Goal: Information Seeking & Learning: Learn about a topic

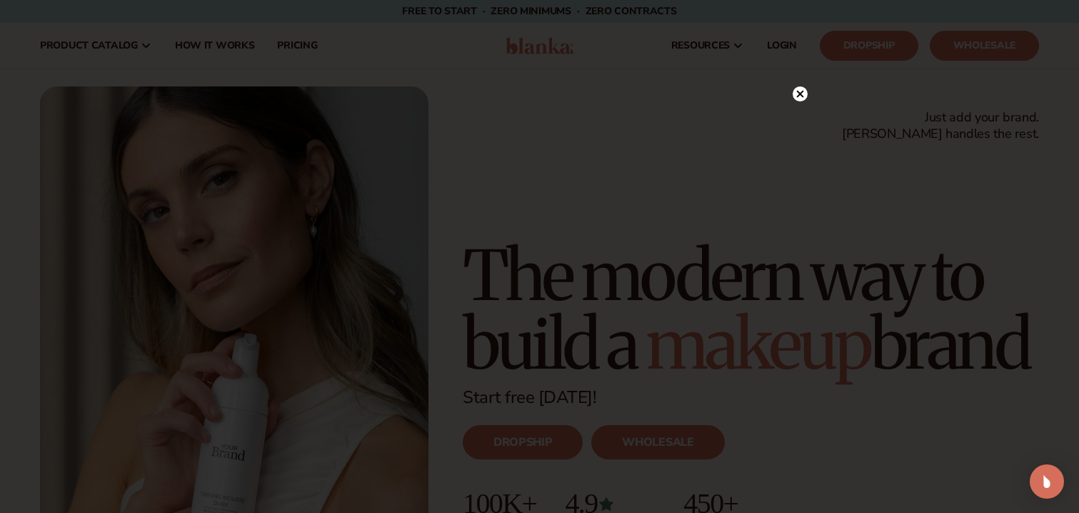
click at [800, 96] on circle at bounding box center [800, 93] width 15 height 15
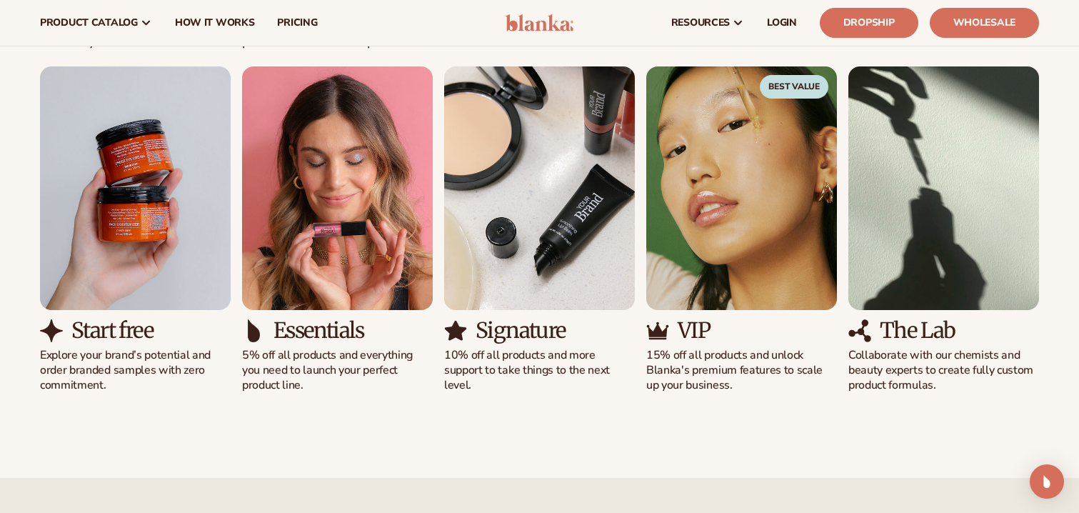
scroll to position [1353, 0]
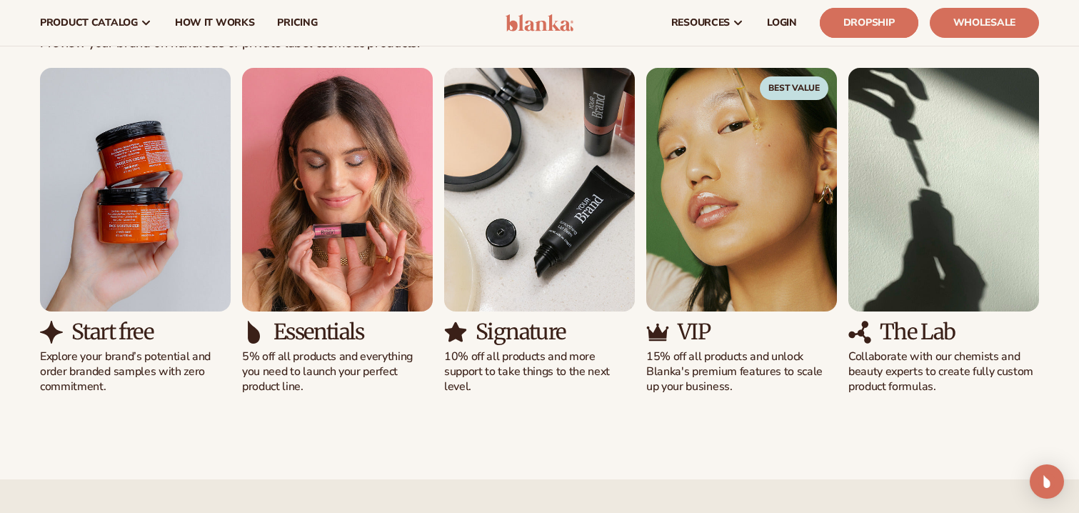
click at [867, 29] on link "Dropship" at bounding box center [869, 23] width 99 height 30
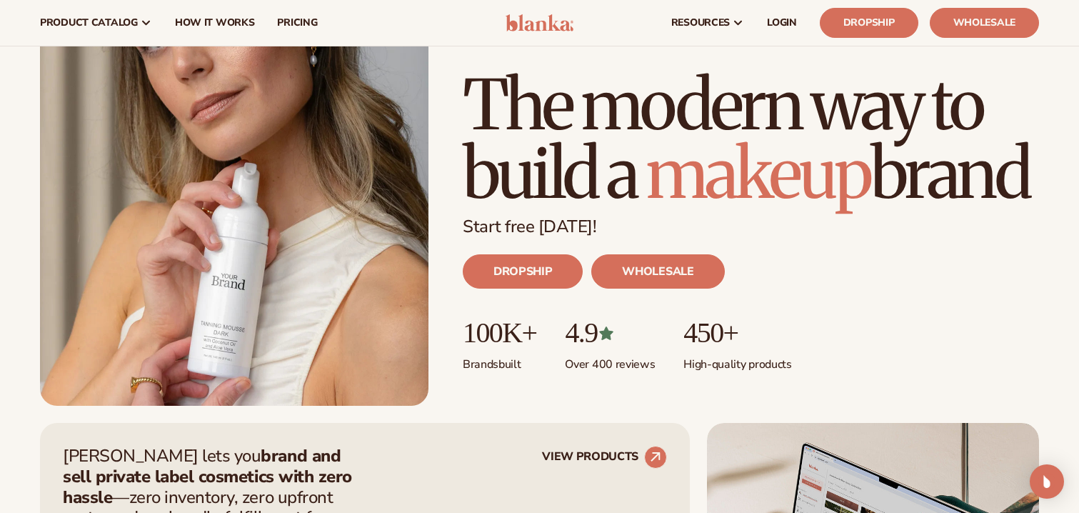
scroll to position [0, 0]
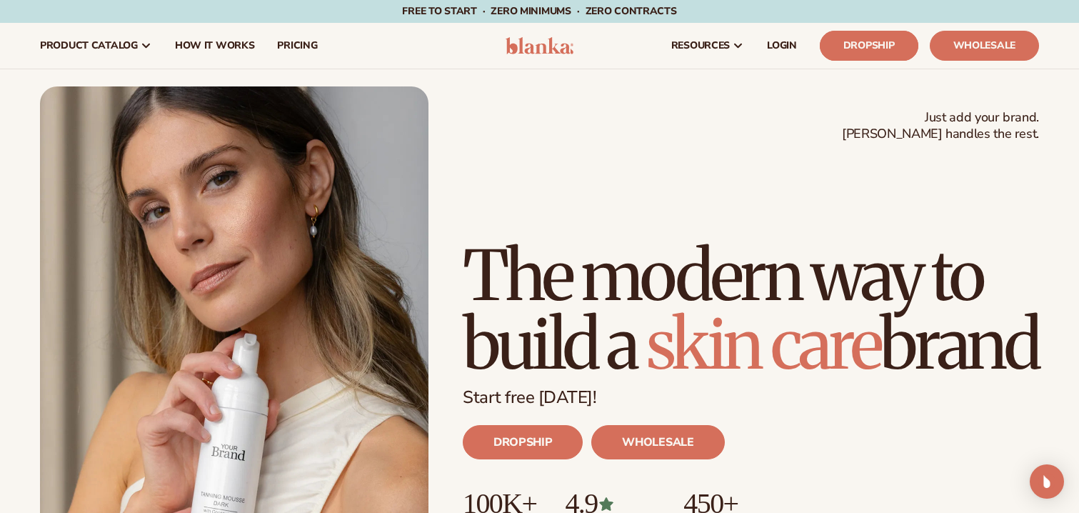
click at [867, 41] on link "Dropship" at bounding box center [869, 46] width 99 height 30
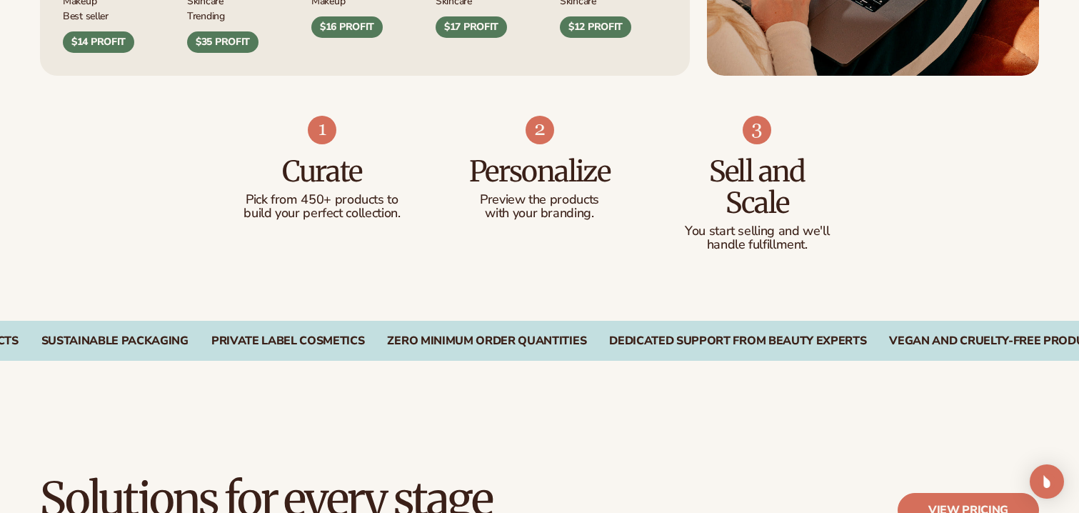
scroll to position [878, 0]
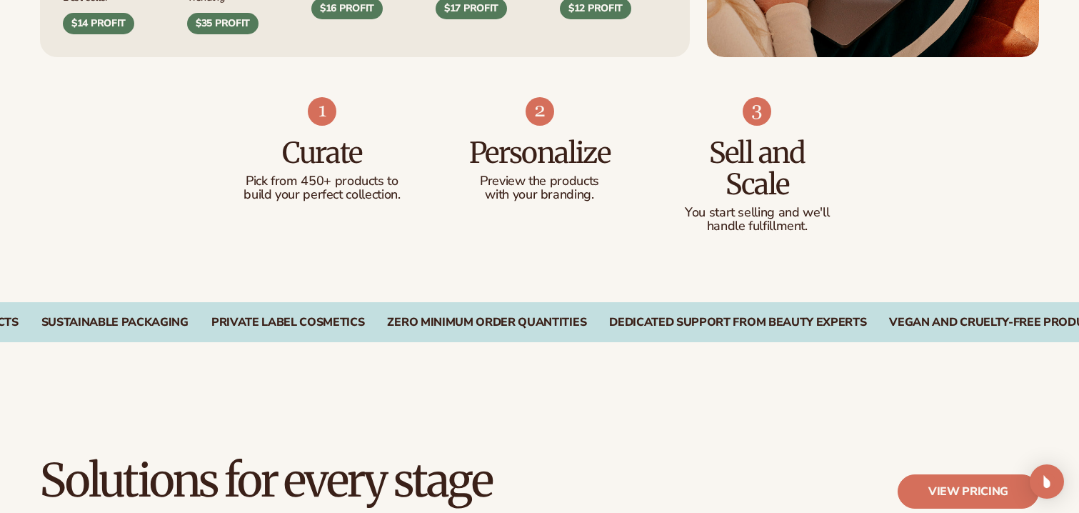
click at [354, 187] on p "Pick from 450+ products to build your perfect collection." at bounding box center [322, 188] width 161 height 29
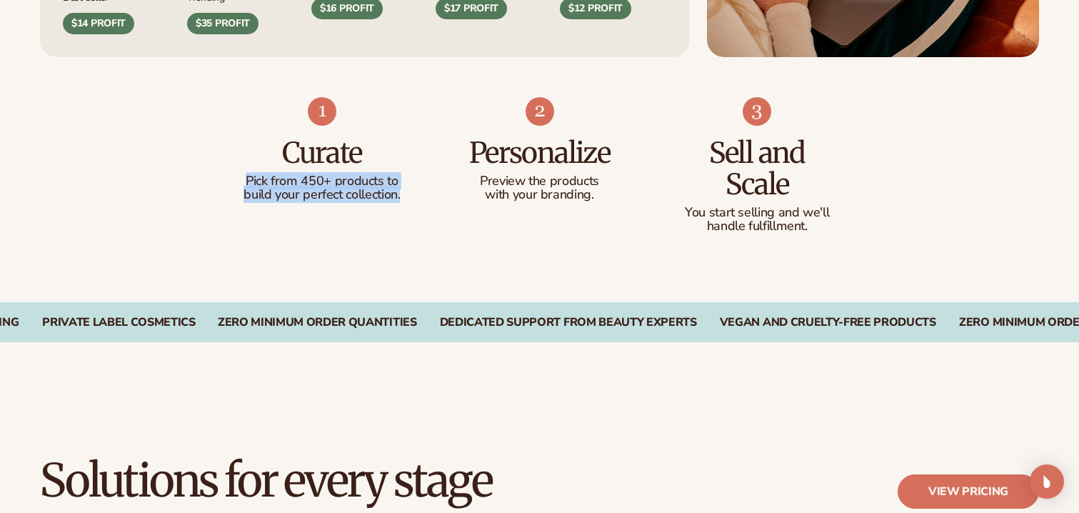
click at [555, 199] on p "with your branding." at bounding box center [539, 195] width 161 height 14
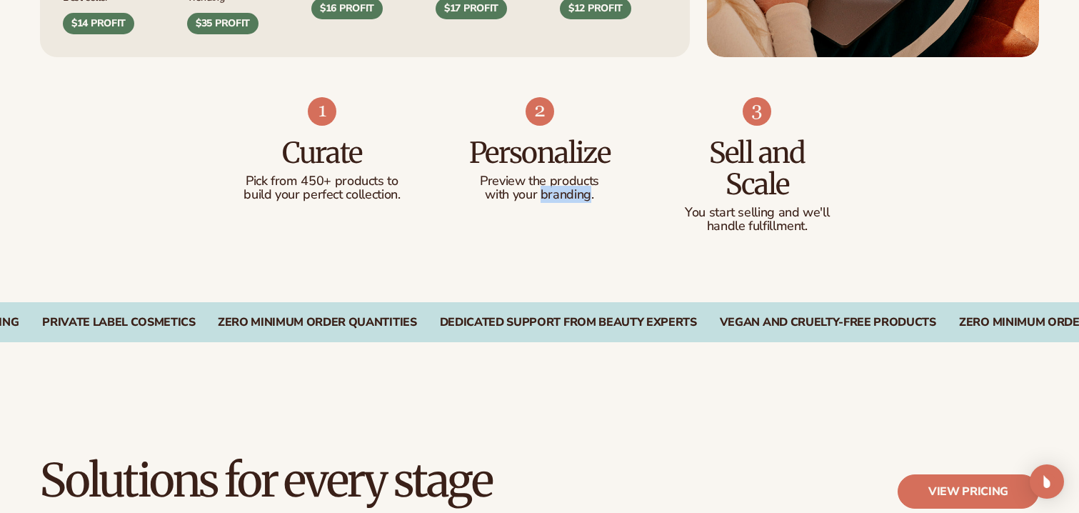
click at [555, 199] on p "with your branding." at bounding box center [539, 195] width 161 height 14
click at [739, 216] on p "You start selling and we'll" at bounding box center [757, 213] width 161 height 14
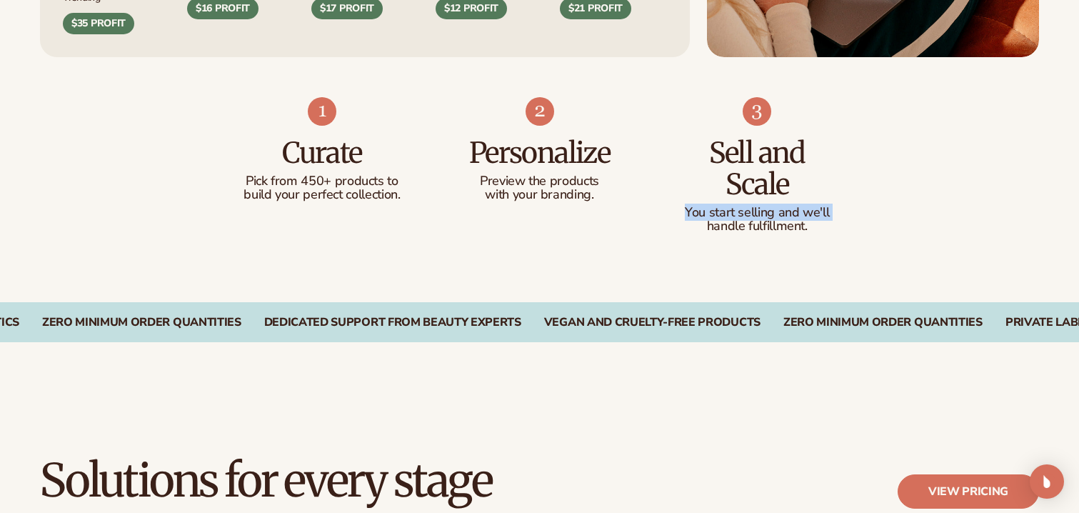
click at [579, 274] on div "Curate Pick from 450+ products to build your perfect collection. Personalize Pr…" at bounding box center [539, 180] width 1079 height 246
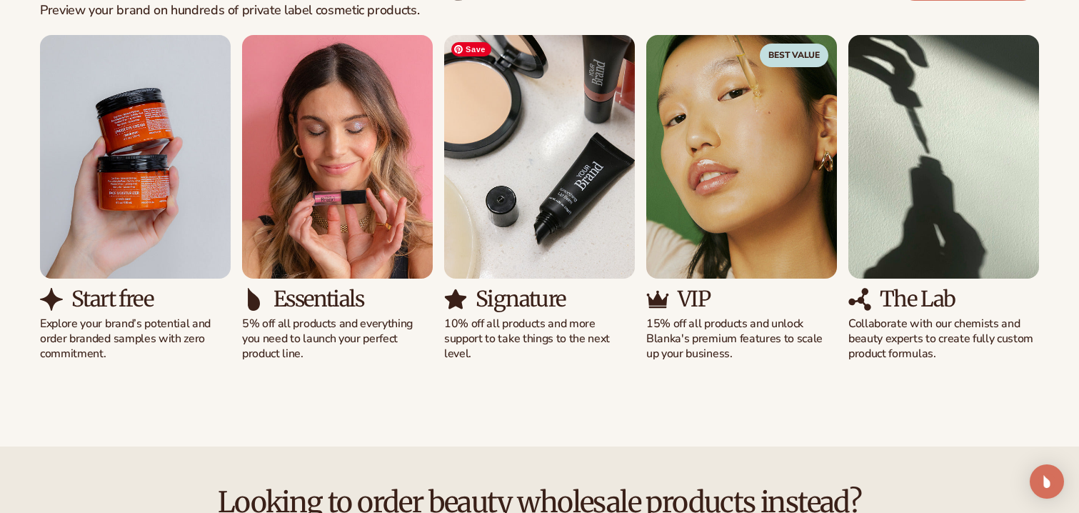
scroll to position [1390, 0]
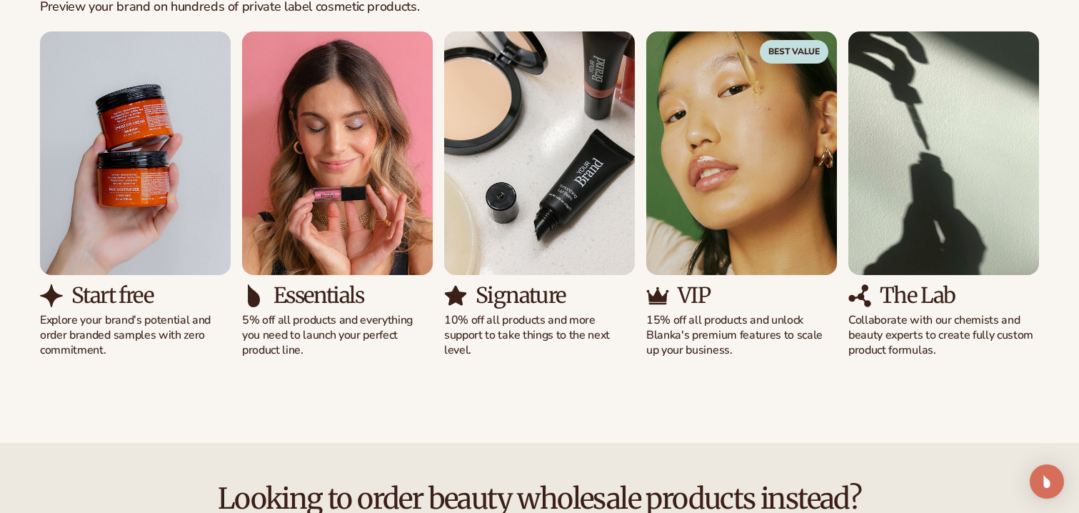
click at [106, 340] on p "Explore your brand’s potential and order branded samples with zero commitment." at bounding box center [135, 335] width 191 height 44
click at [247, 339] on p "5% off all products and everything you need to launch your perfect product line." at bounding box center [337, 335] width 191 height 44
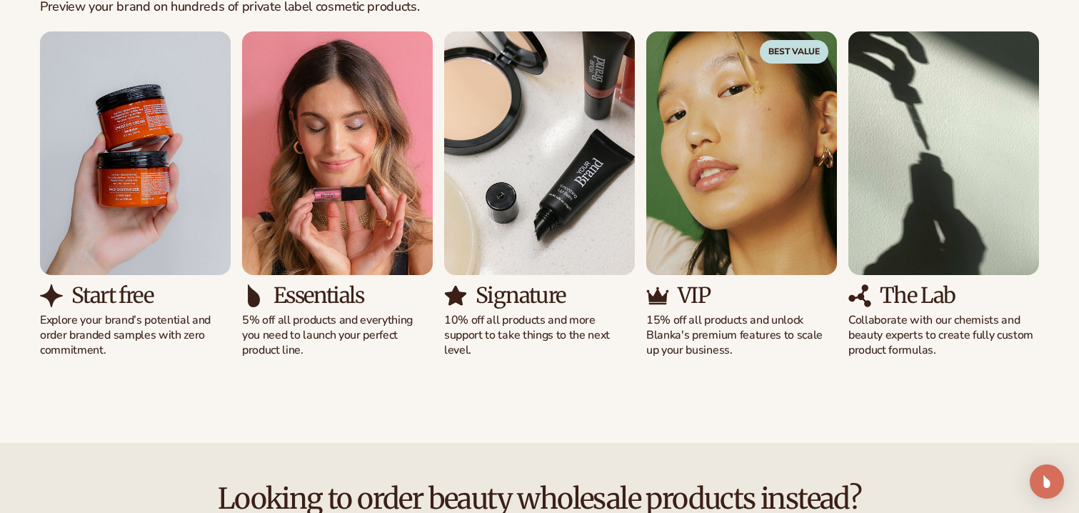
click at [247, 339] on p "5% off all products and everything you need to launch your perfect product line." at bounding box center [337, 335] width 191 height 44
click at [331, 348] on p "5% off all products and everything you need to launch your perfect product line." at bounding box center [337, 335] width 191 height 44
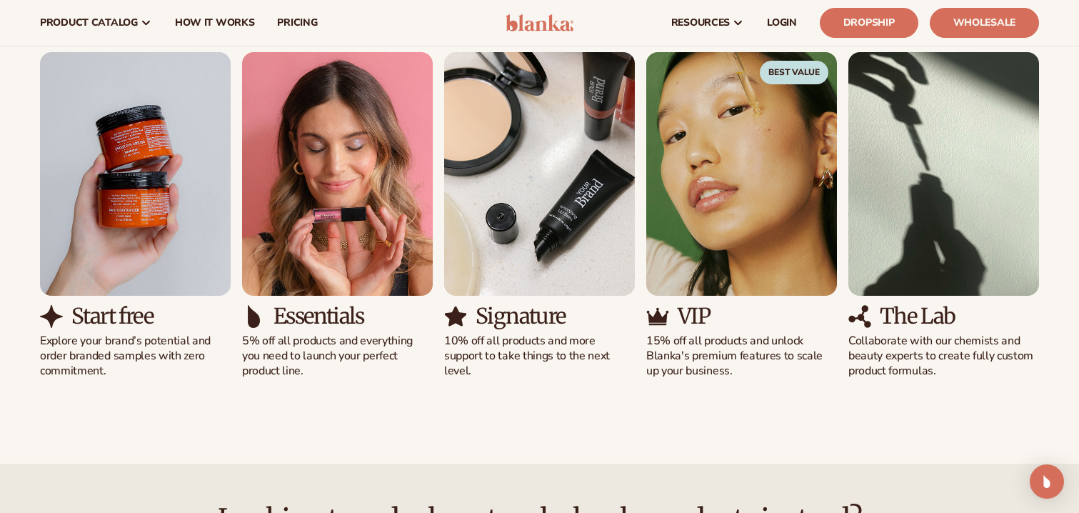
scroll to position [1367, 0]
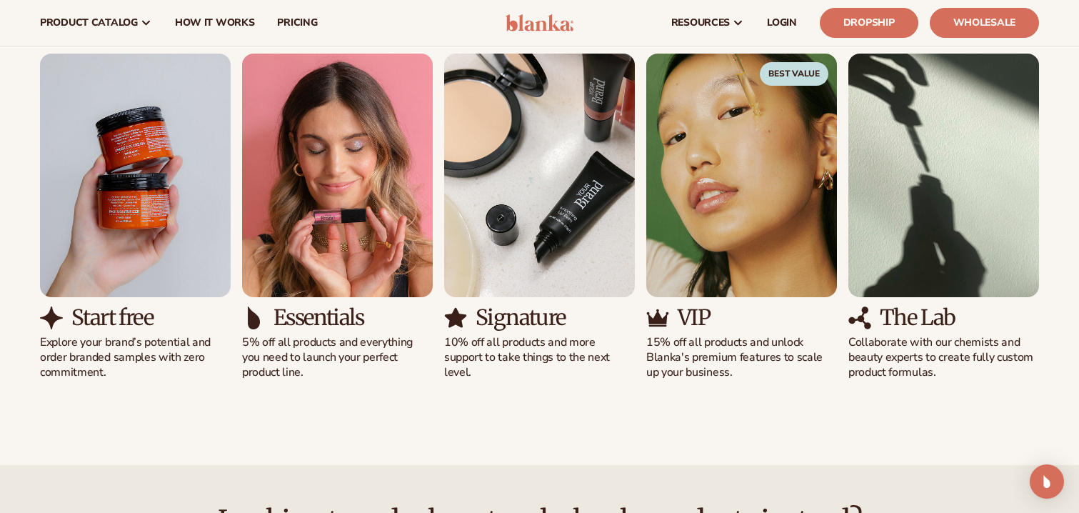
click at [903, 367] on p "Collaborate with our chemists and beauty experts to create fully custom product…" at bounding box center [944, 357] width 191 height 44
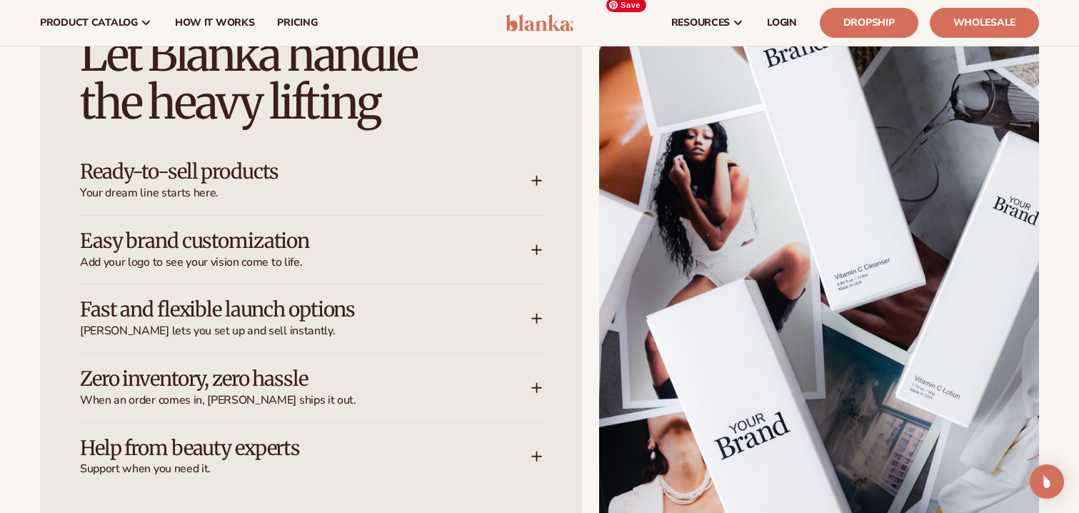
scroll to position [2095, 0]
click at [540, 177] on icon at bounding box center [537, 181] width 11 height 11
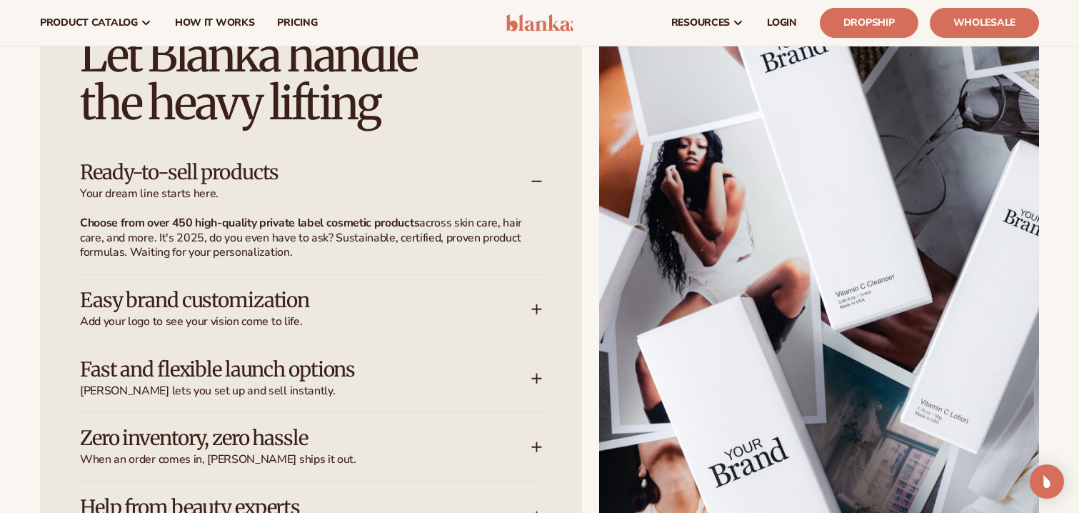
click at [535, 181] on icon at bounding box center [536, 181] width 9 height 0
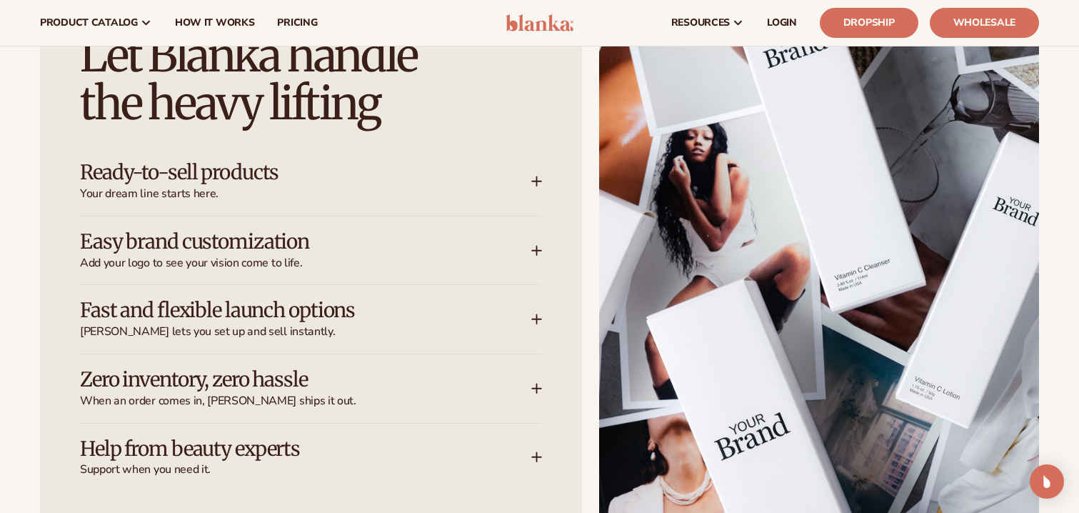
click at [534, 251] on icon at bounding box center [536, 251] width 9 height 0
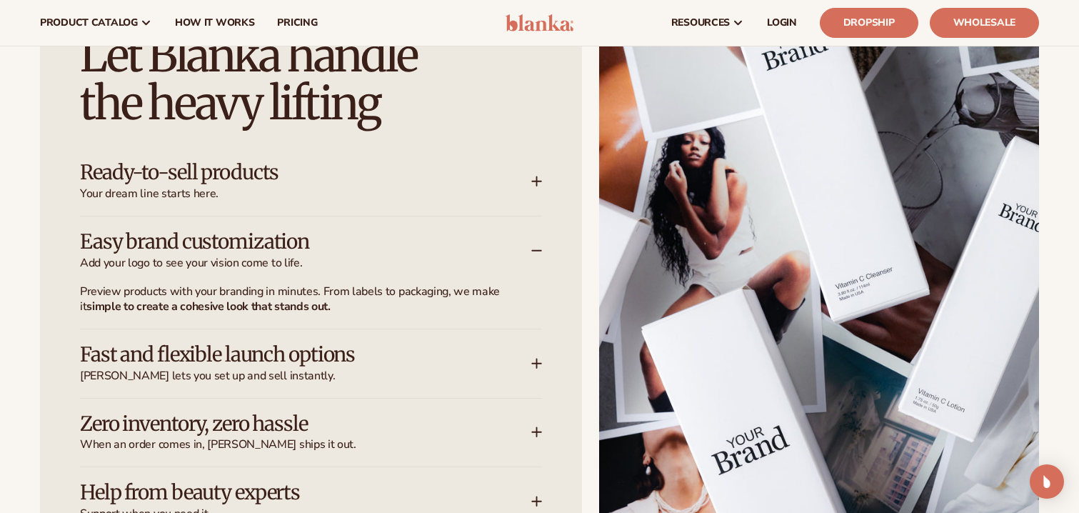
click at [534, 251] on icon at bounding box center [537, 250] width 11 height 11
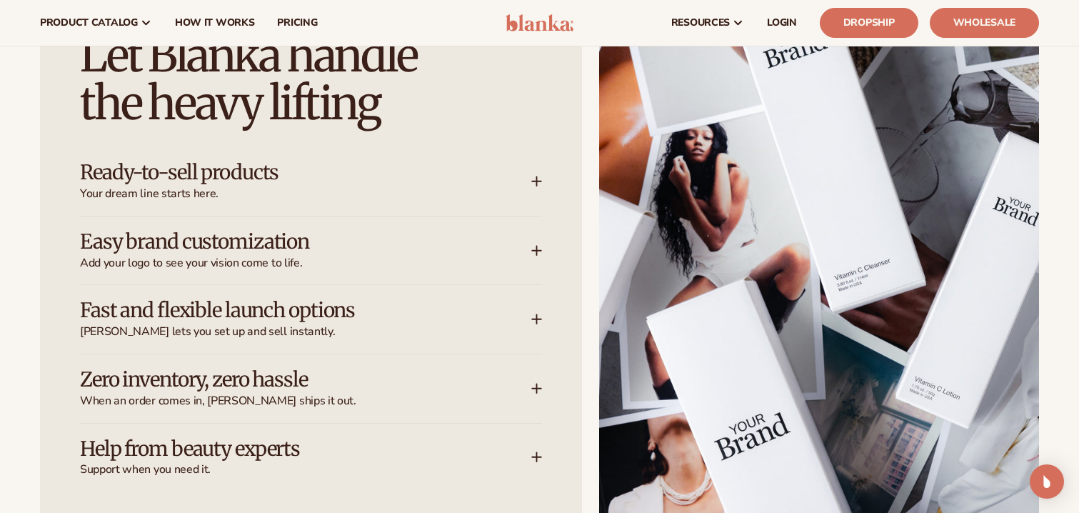
click at [539, 324] on icon at bounding box center [537, 319] width 11 height 11
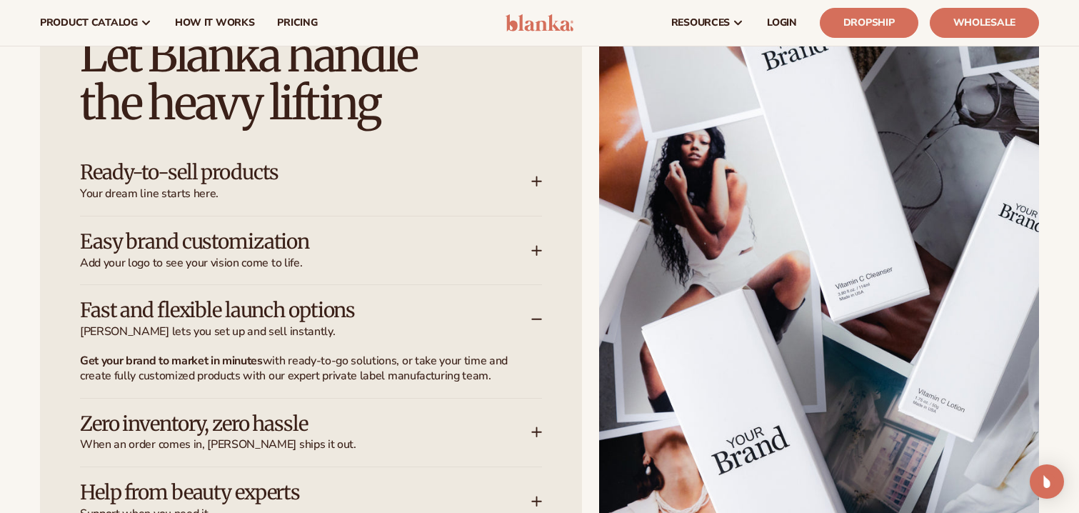
click at [538, 318] on icon at bounding box center [537, 319] width 11 height 11
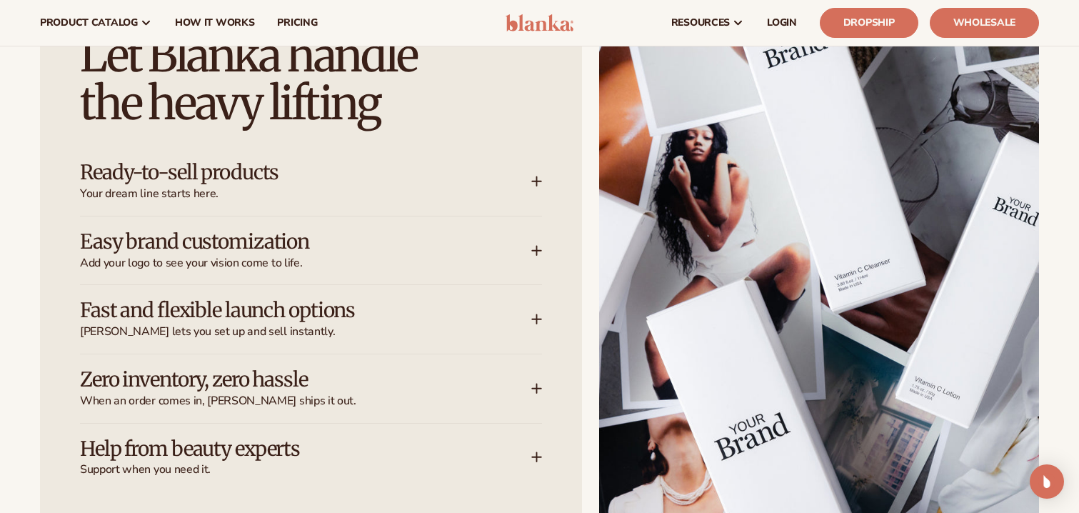
click at [538, 385] on icon at bounding box center [537, 388] width 11 height 11
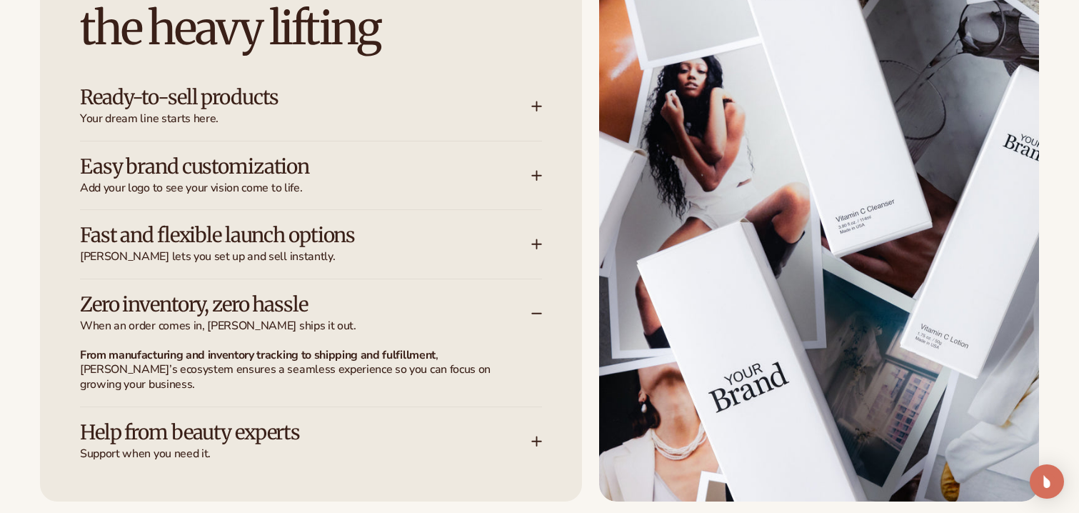
scroll to position [2171, 0]
click at [539, 310] on icon at bounding box center [537, 312] width 11 height 11
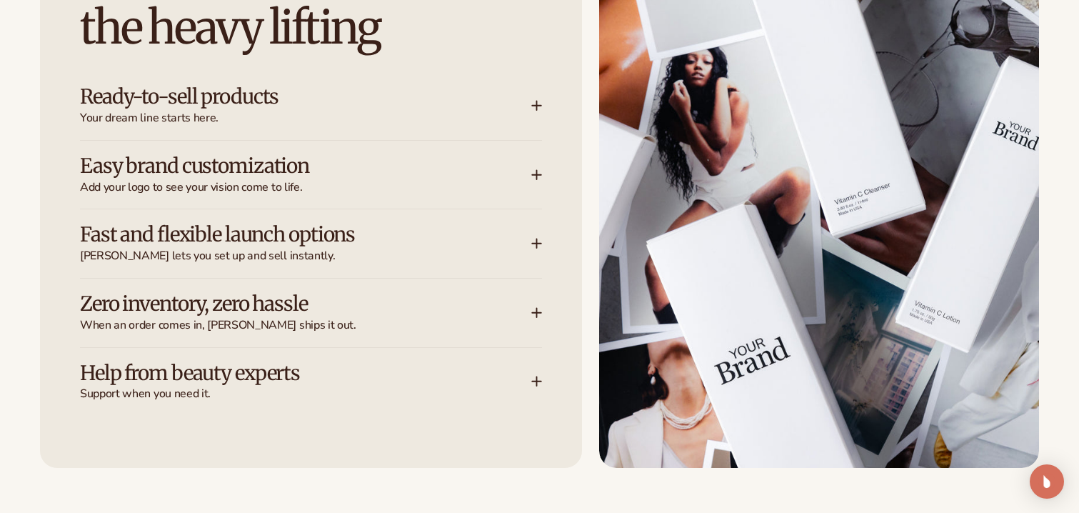
click at [537, 379] on icon at bounding box center [537, 381] width 0 height 9
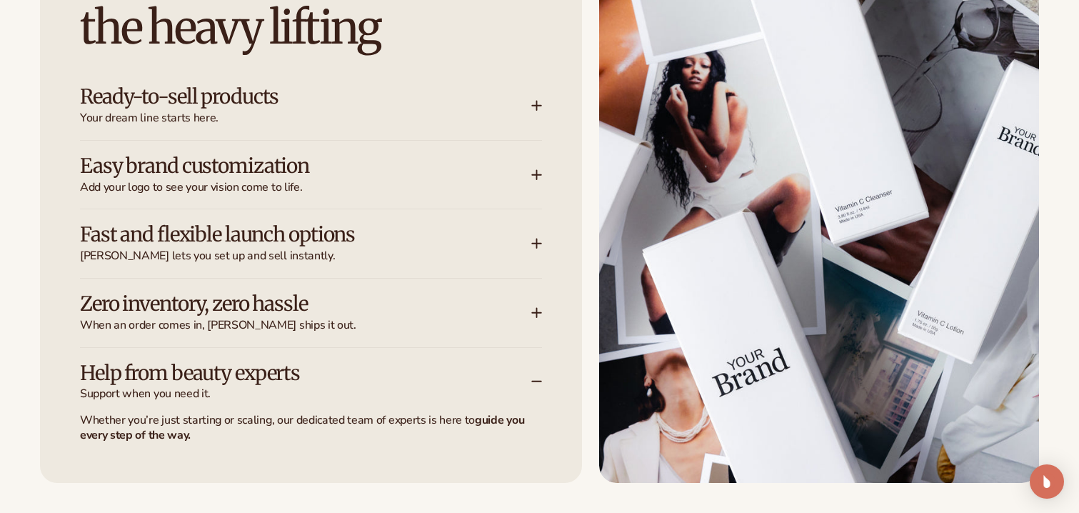
click at [539, 378] on icon at bounding box center [537, 381] width 11 height 11
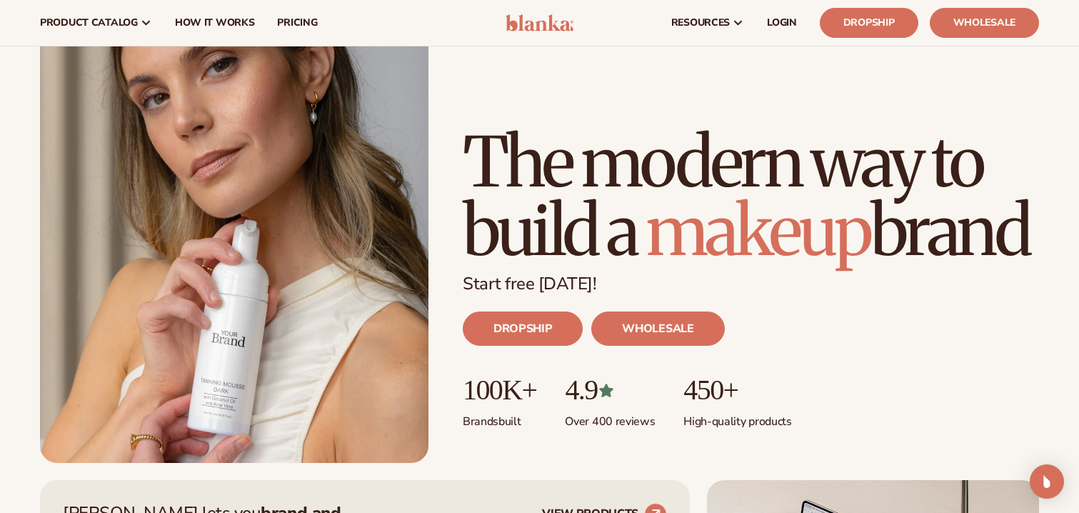
scroll to position [0, 0]
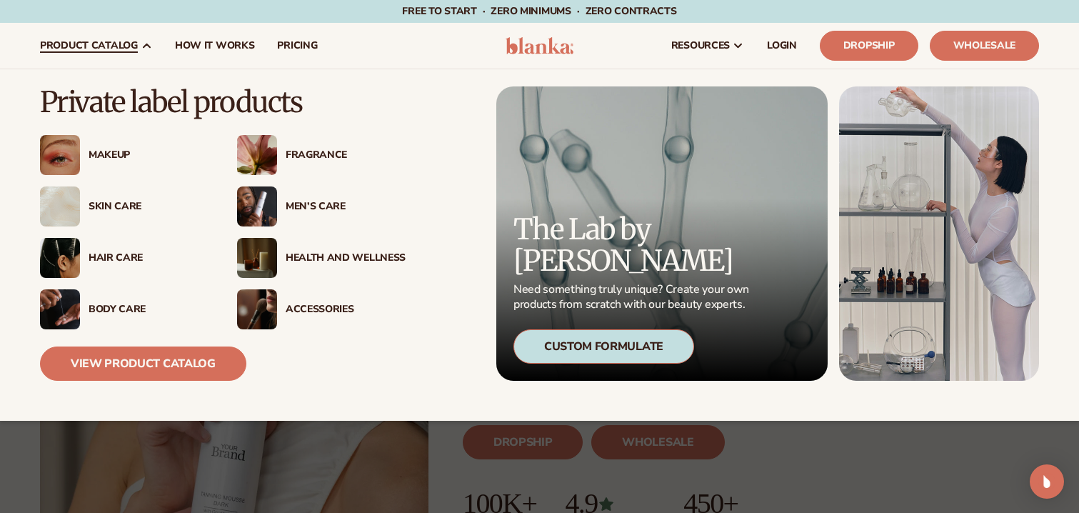
click at [74, 249] on img at bounding box center [60, 258] width 40 height 40
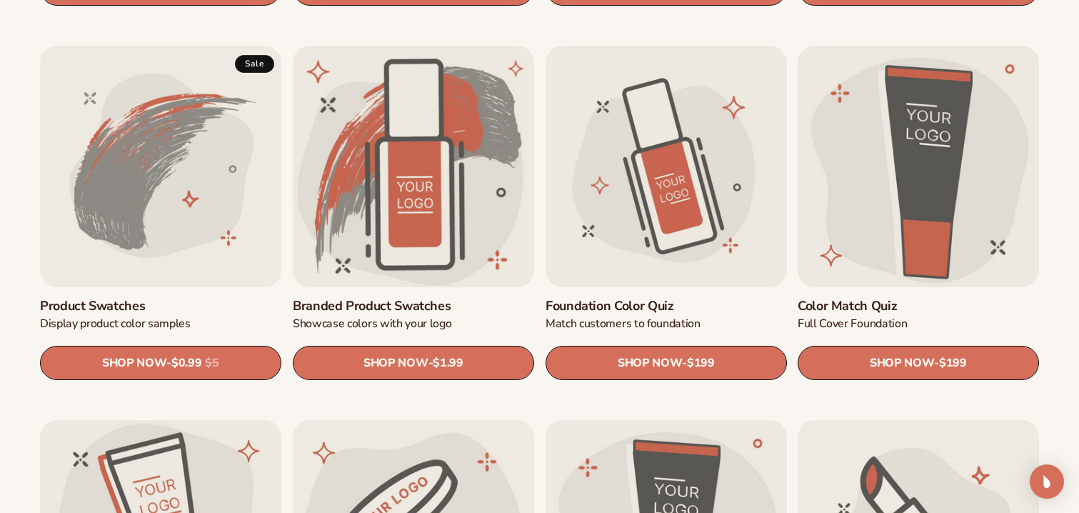
scroll to position [837, 0]
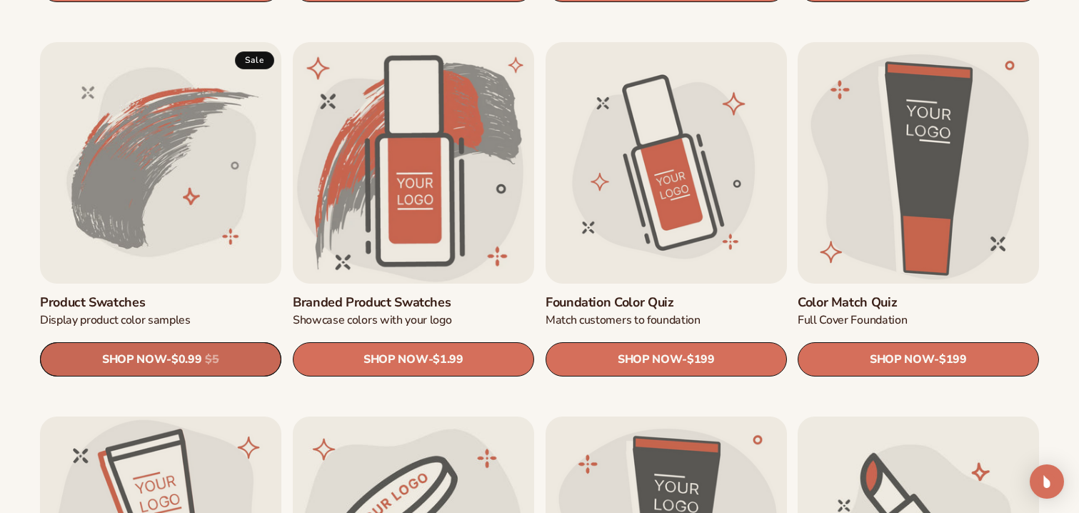
click at [201, 359] on link "SHOP NOW - Regular price $0.99 Sale price $0.99 Regular price $5 Unit price / p…" at bounding box center [160, 359] width 241 height 34
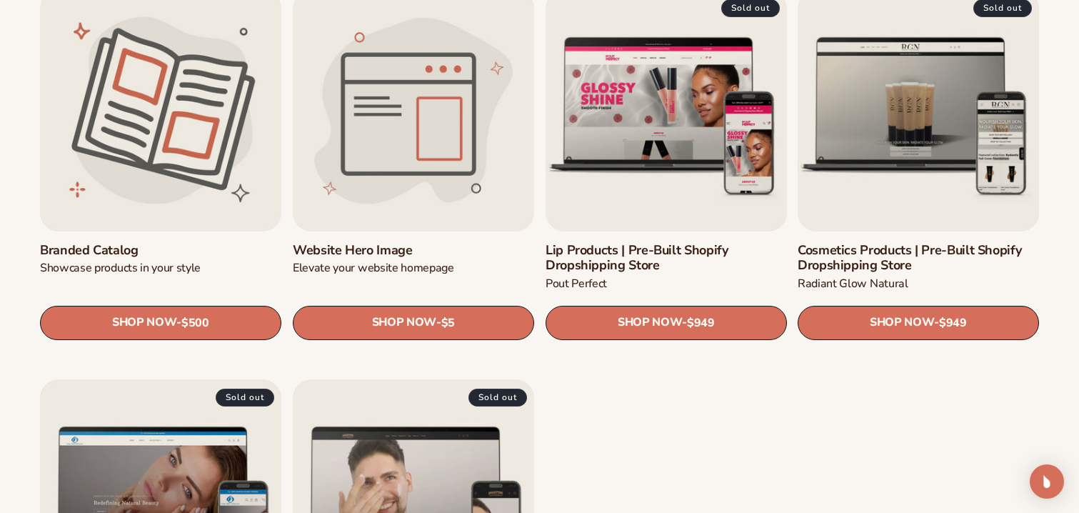
scroll to position [1640, 0]
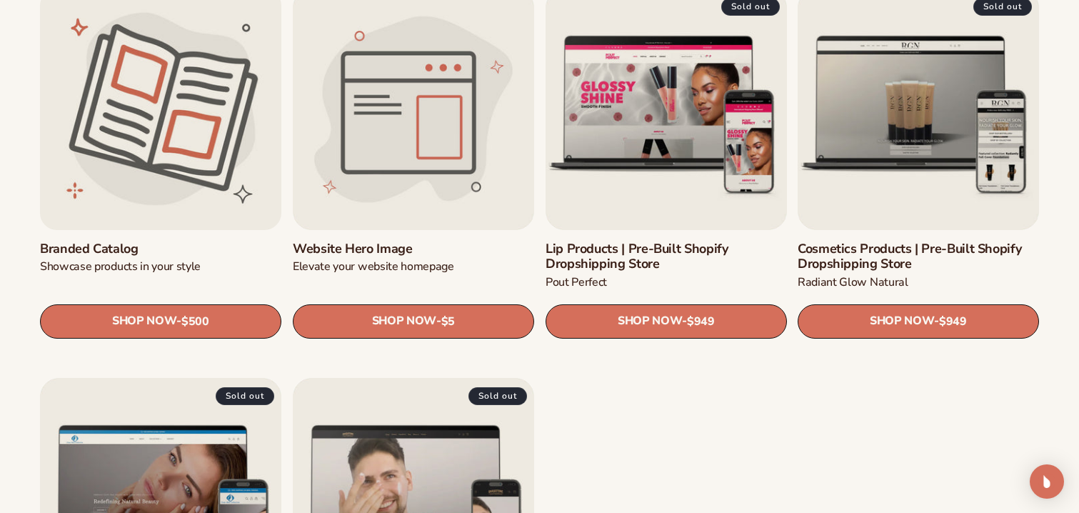
click at [230, 241] on link "Branded catalog" at bounding box center [160, 249] width 241 height 16
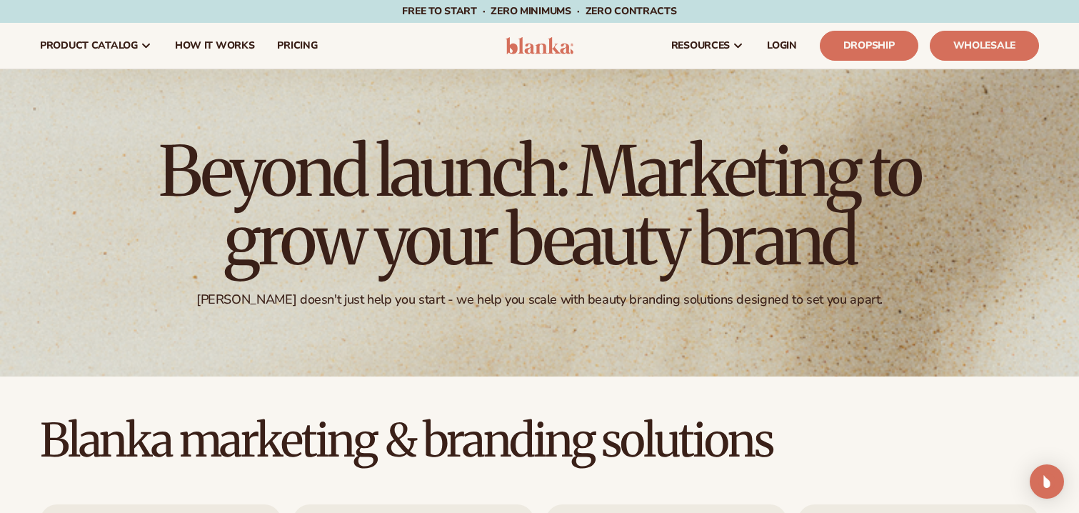
click at [552, 49] on img at bounding box center [540, 45] width 68 height 17
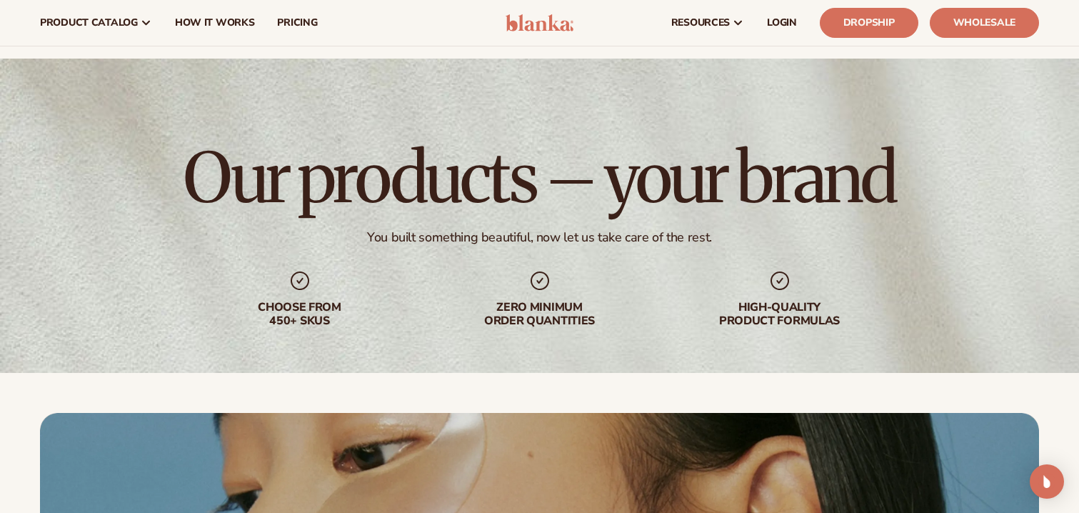
scroll to position [3696, 0]
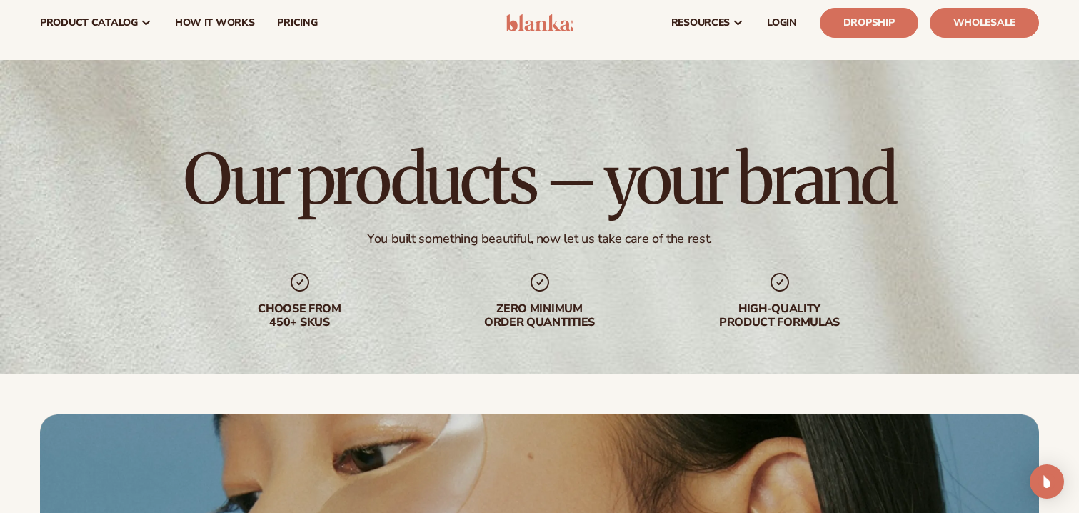
click at [440, 231] on div "You built something beautiful, now let us take care of the rest." at bounding box center [539, 239] width 345 height 16
click at [537, 302] on div "Zero minimum order quantities" at bounding box center [540, 315] width 183 height 27
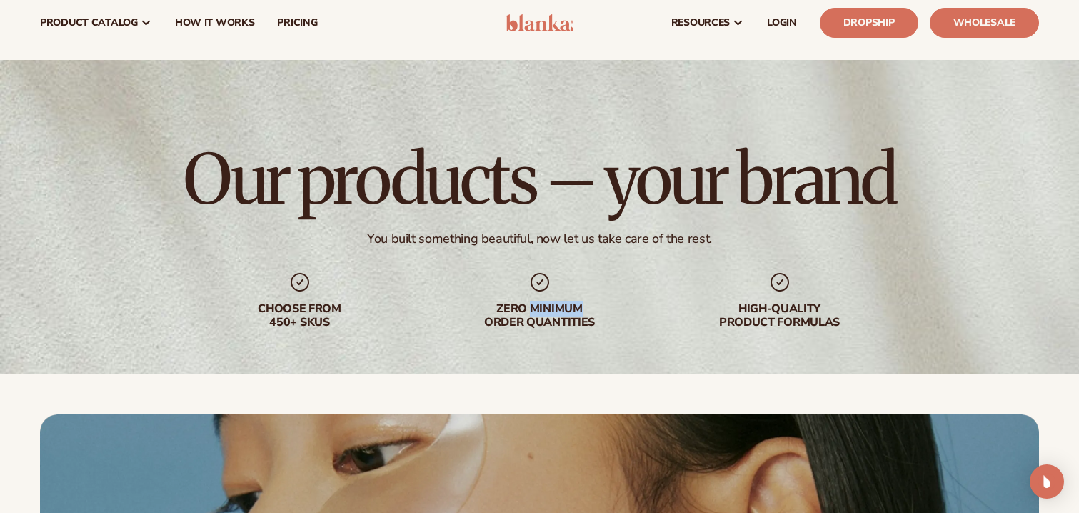
click at [537, 302] on div "Zero minimum order quantities" at bounding box center [540, 315] width 183 height 27
click at [446, 357] on div "Our products – your brand You built something beautiful, now let us take care o…" at bounding box center [539, 237] width 1079 height 354
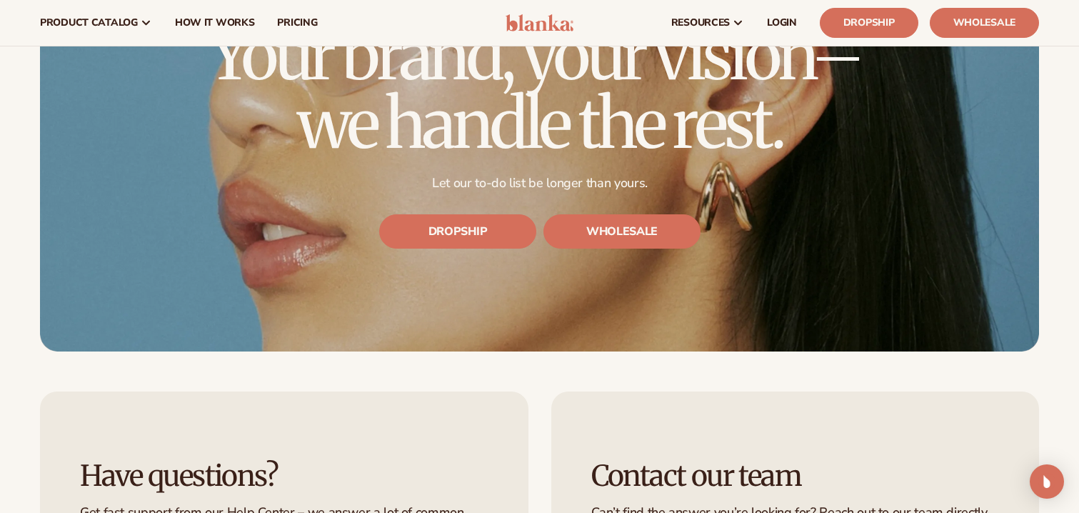
scroll to position [4139, 0]
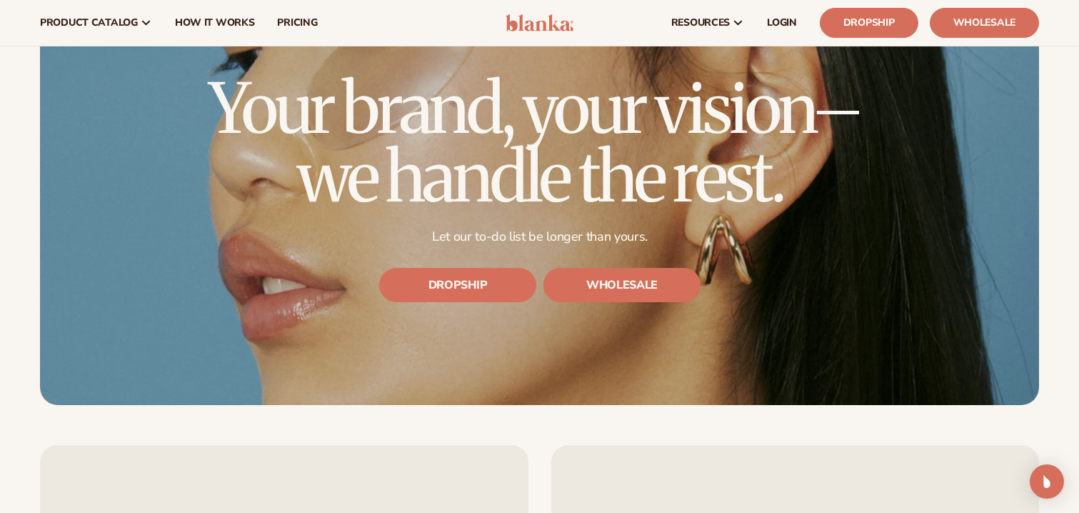
click at [635, 269] on link "WHOLESALE" at bounding box center [622, 286] width 157 height 34
